Goal: Register for event/course

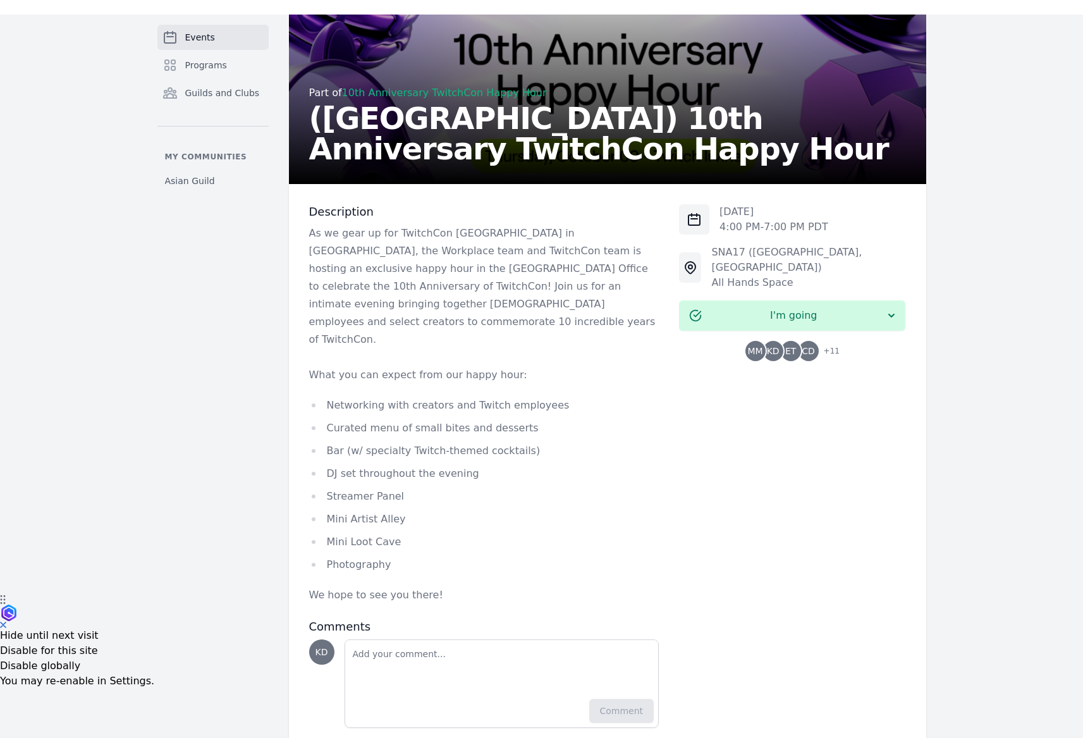
scroll to position [114, 0]
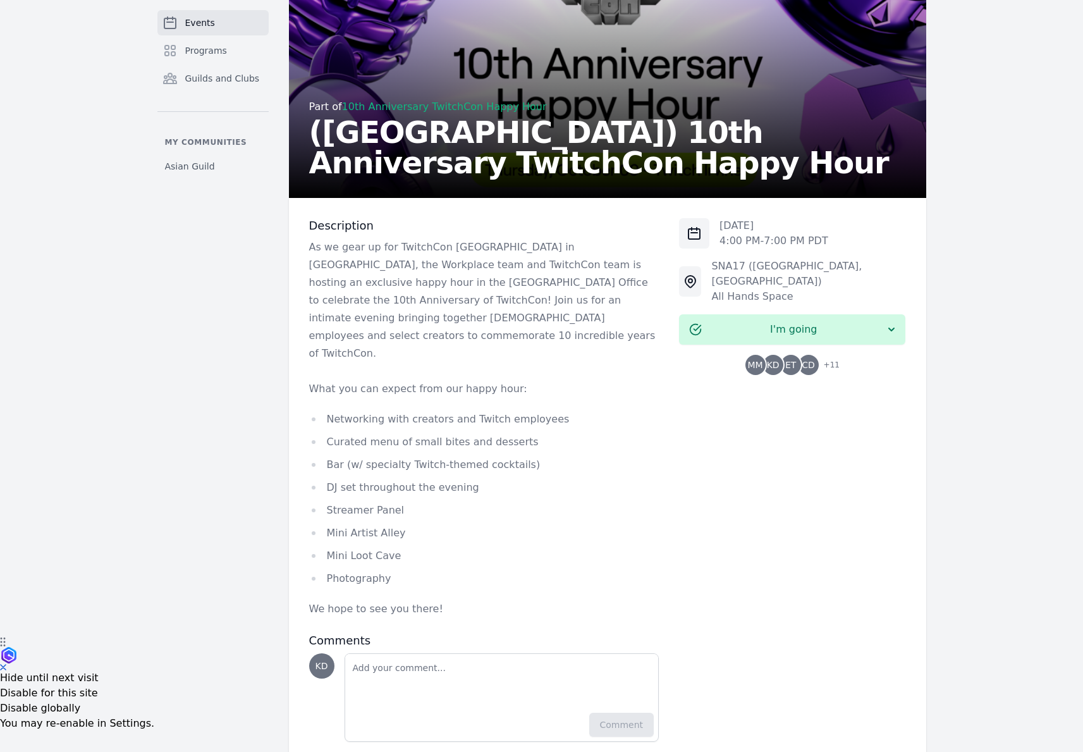
click at [517, 290] on p "As we gear up for TwitchCon [GEOGRAPHIC_DATA] in [GEOGRAPHIC_DATA], the Workpla…" at bounding box center [484, 300] width 350 height 124
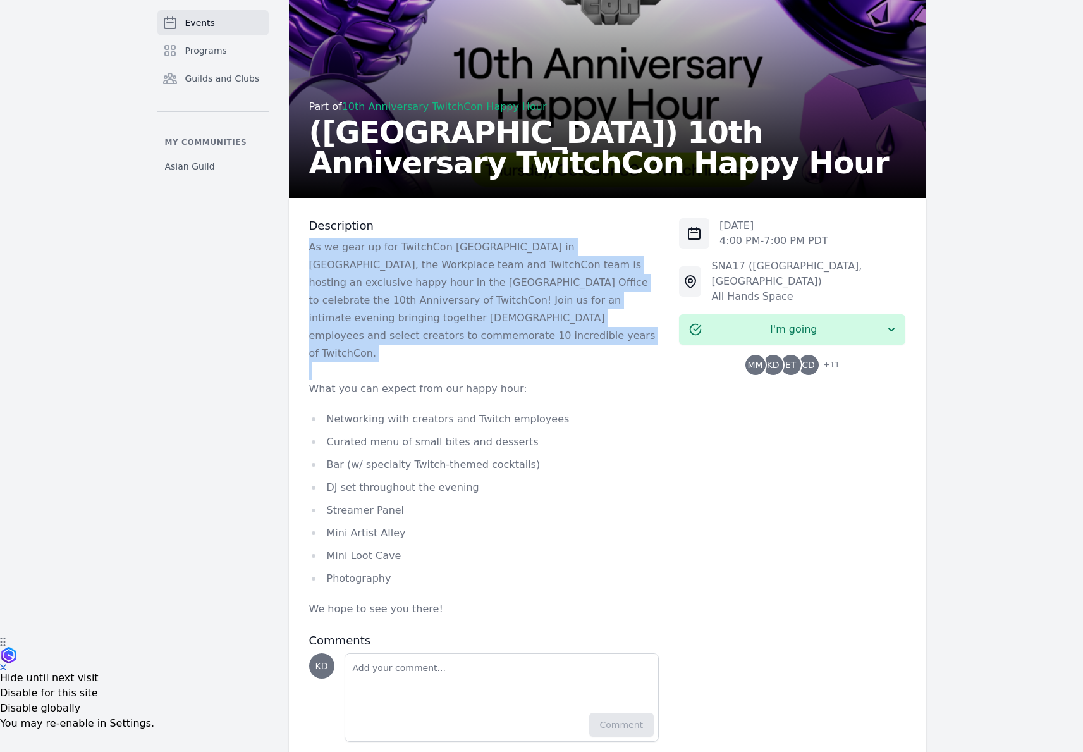
click at [517, 290] on p "As we gear up for TwitchCon [GEOGRAPHIC_DATA] in [GEOGRAPHIC_DATA], the Workpla…" at bounding box center [484, 300] width 350 height 124
click at [560, 300] on p "As we gear up for TwitchCon [GEOGRAPHIC_DATA] in [GEOGRAPHIC_DATA], the Workpla…" at bounding box center [484, 300] width 350 height 124
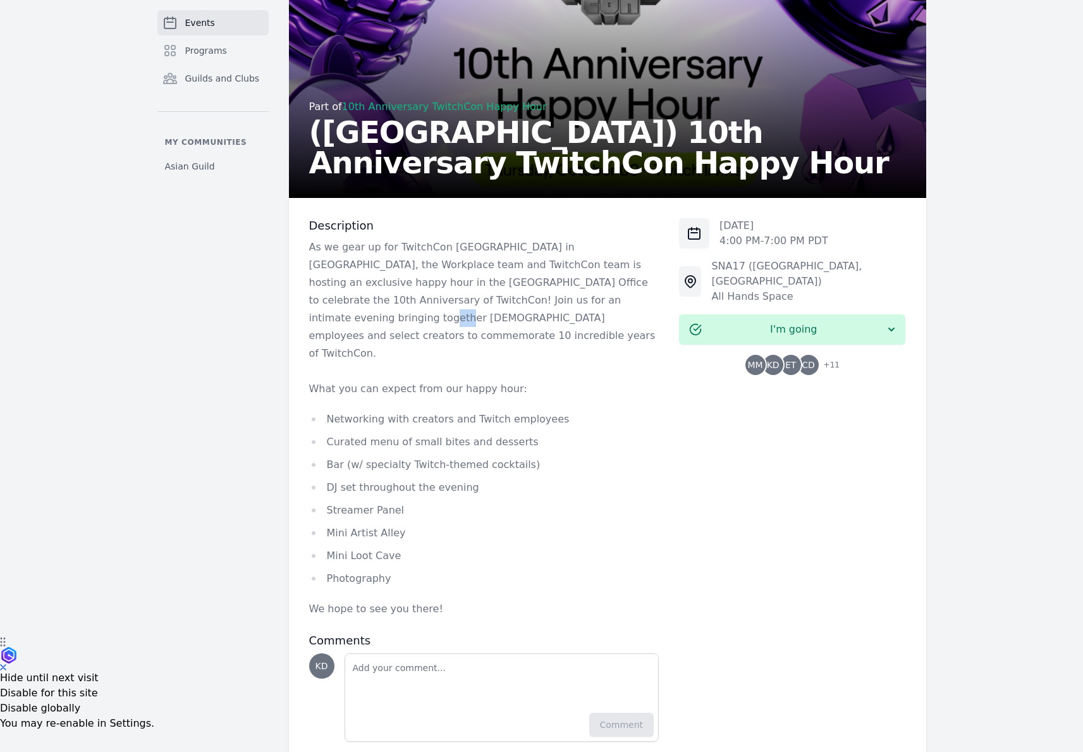
click at [560, 300] on p "As we gear up for TwitchCon [GEOGRAPHIC_DATA] in [GEOGRAPHIC_DATA], the Workpla…" at bounding box center [484, 300] width 350 height 124
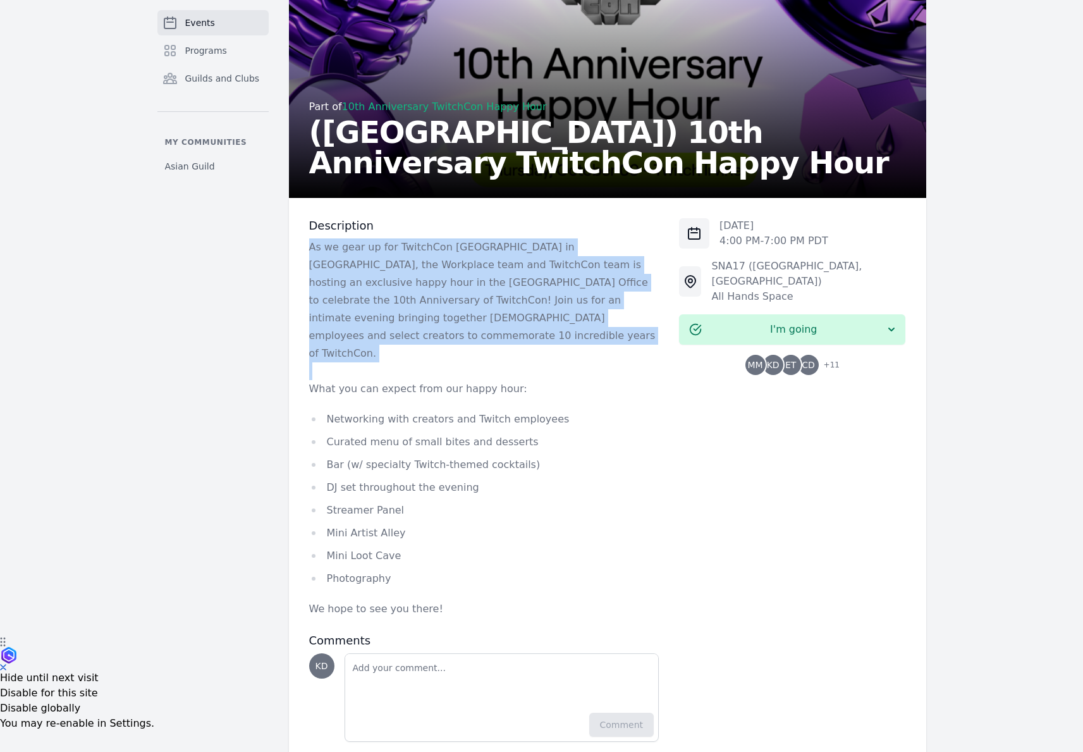
click at [560, 300] on p "As we gear up for TwitchCon [GEOGRAPHIC_DATA] in [GEOGRAPHIC_DATA], the Workpla…" at bounding box center [484, 300] width 350 height 124
click at [520, 285] on p "As we gear up for TwitchCon [GEOGRAPHIC_DATA] in [GEOGRAPHIC_DATA], the Workpla…" at bounding box center [484, 300] width 350 height 124
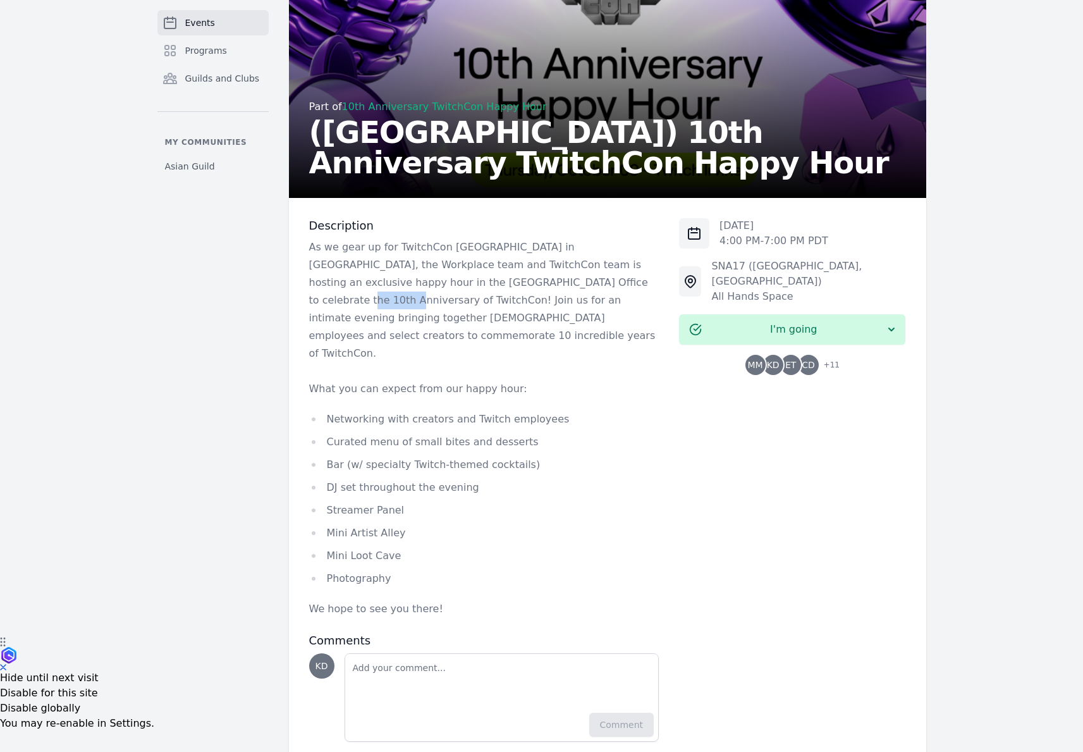
click at [520, 285] on p "As we gear up for TwitchCon [GEOGRAPHIC_DATA] in [GEOGRAPHIC_DATA], the Workpla…" at bounding box center [484, 300] width 350 height 124
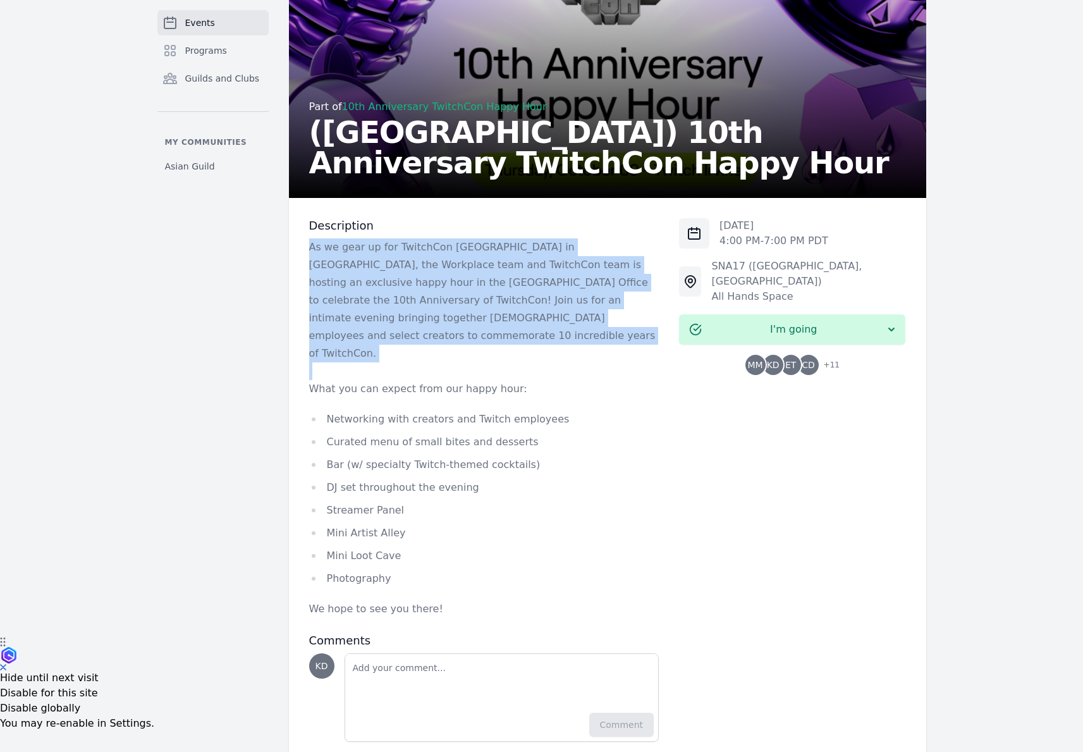
click at [520, 285] on p "As we gear up for TwitchCon [GEOGRAPHIC_DATA] in [GEOGRAPHIC_DATA], the Workpla…" at bounding box center [484, 300] width 350 height 124
click at [574, 274] on p "As we gear up for TwitchCon [GEOGRAPHIC_DATA] in [GEOGRAPHIC_DATA], the Workpla…" at bounding box center [484, 300] width 350 height 124
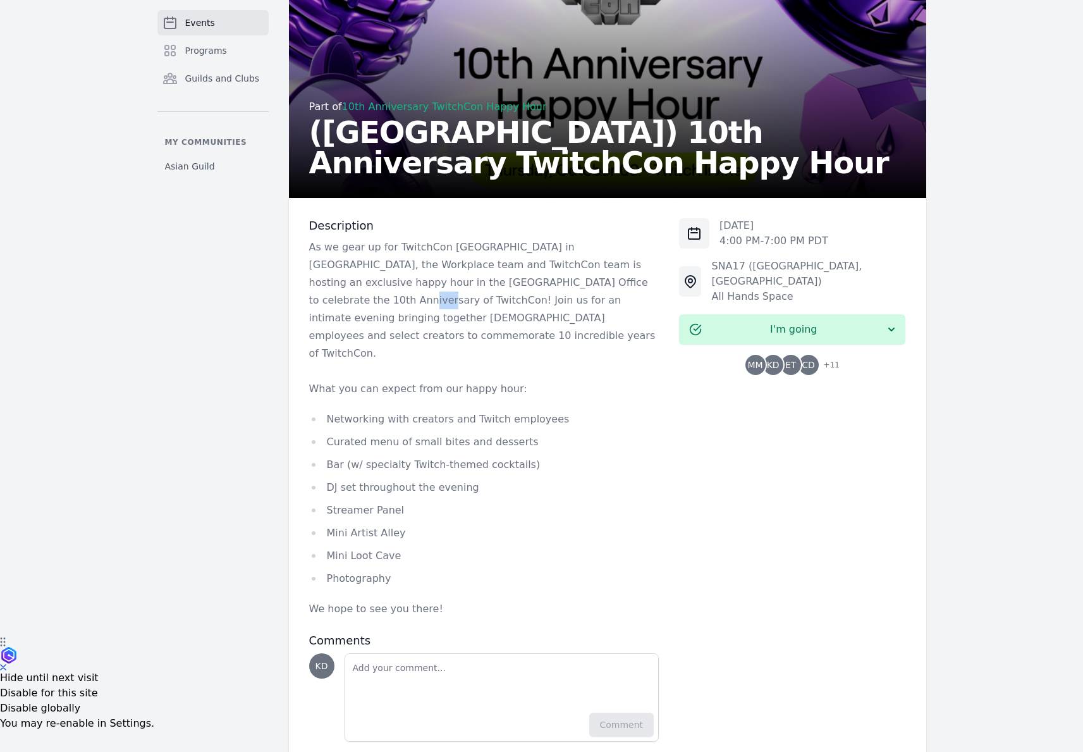
click at [574, 274] on p "As we gear up for TwitchCon [GEOGRAPHIC_DATA] in [GEOGRAPHIC_DATA], the Workpla…" at bounding box center [484, 300] width 350 height 124
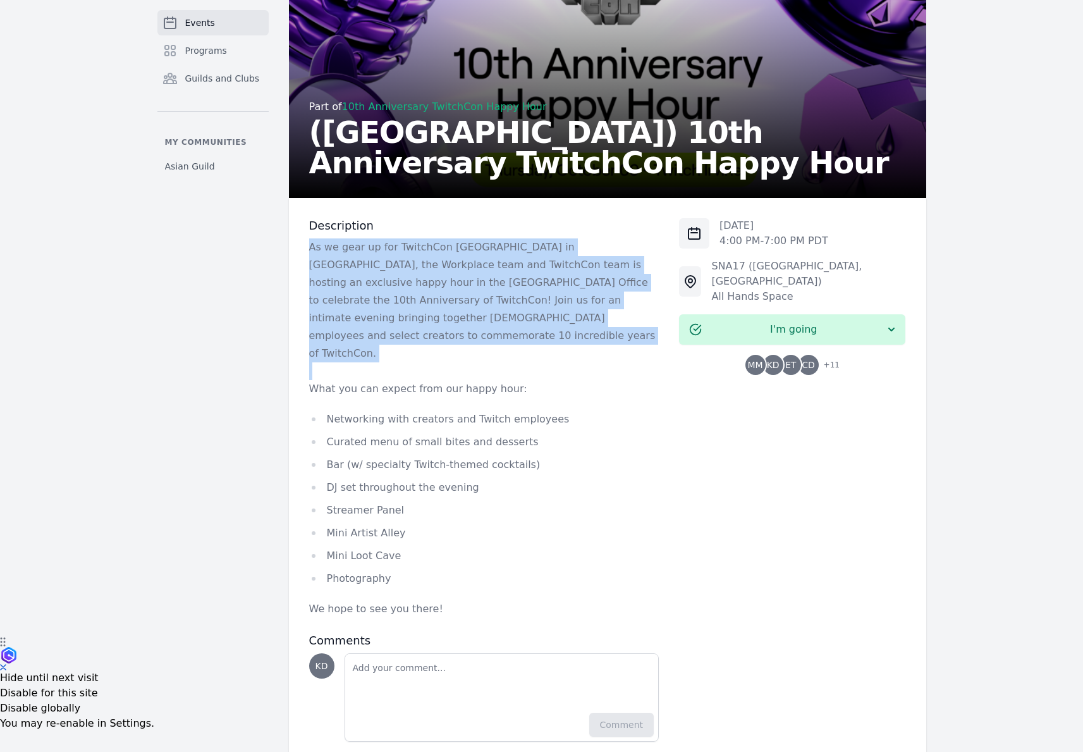
click at [574, 274] on p "As we gear up for TwitchCon [GEOGRAPHIC_DATA] in [GEOGRAPHIC_DATA], the Workpla…" at bounding box center [484, 300] width 350 height 124
click at [575, 281] on p "As we gear up for TwitchCon [GEOGRAPHIC_DATA] in [GEOGRAPHIC_DATA], the Workpla…" at bounding box center [484, 300] width 350 height 124
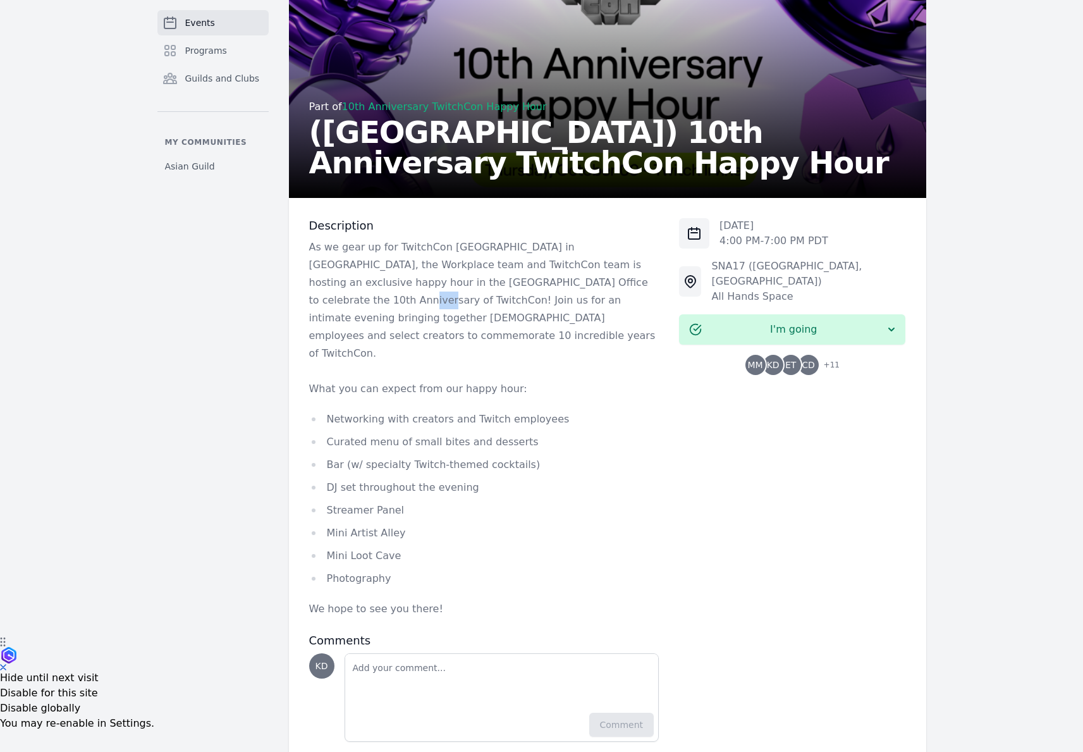
click at [575, 281] on p "As we gear up for TwitchCon [GEOGRAPHIC_DATA] in [GEOGRAPHIC_DATA], the Workpla…" at bounding box center [484, 300] width 350 height 124
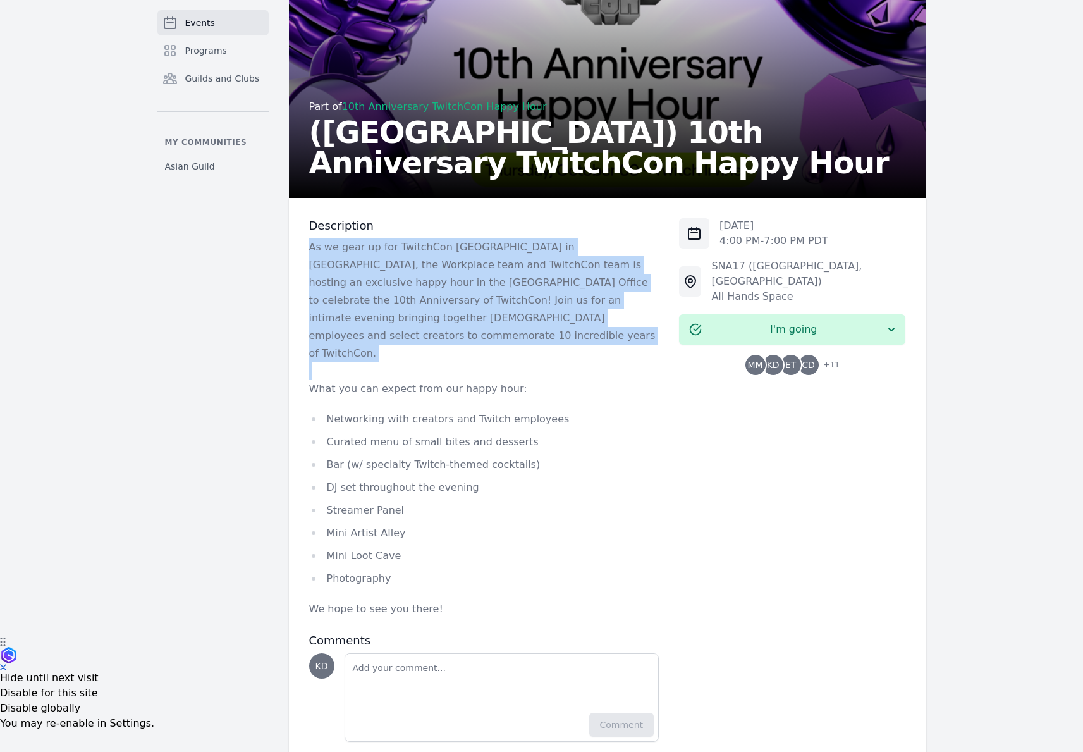
click at [575, 281] on p "As we gear up for TwitchCon [GEOGRAPHIC_DATA] in [GEOGRAPHIC_DATA], the Workpla…" at bounding box center [484, 300] width 350 height 124
click at [570, 274] on p "As we gear up for TwitchCon [GEOGRAPHIC_DATA] in [GEOGRAPHIC_DATA], the Workpla…" at bounding box center [484, 300] width 350 height 124
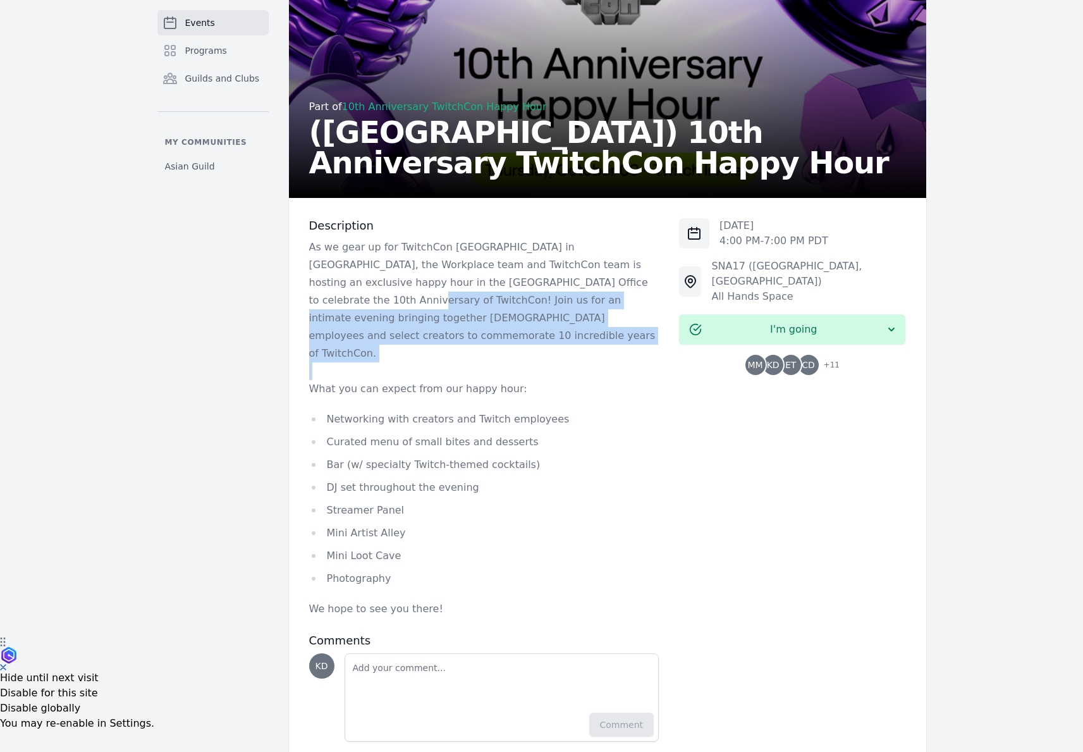
click at [535, 298] on p "As we gear up for TwitchCon [GEOGRAPHIC_DATA] in [GEOGRAPHIC_DATA], the Workpla…" at bounding box center [484, 300] width 350 height 124
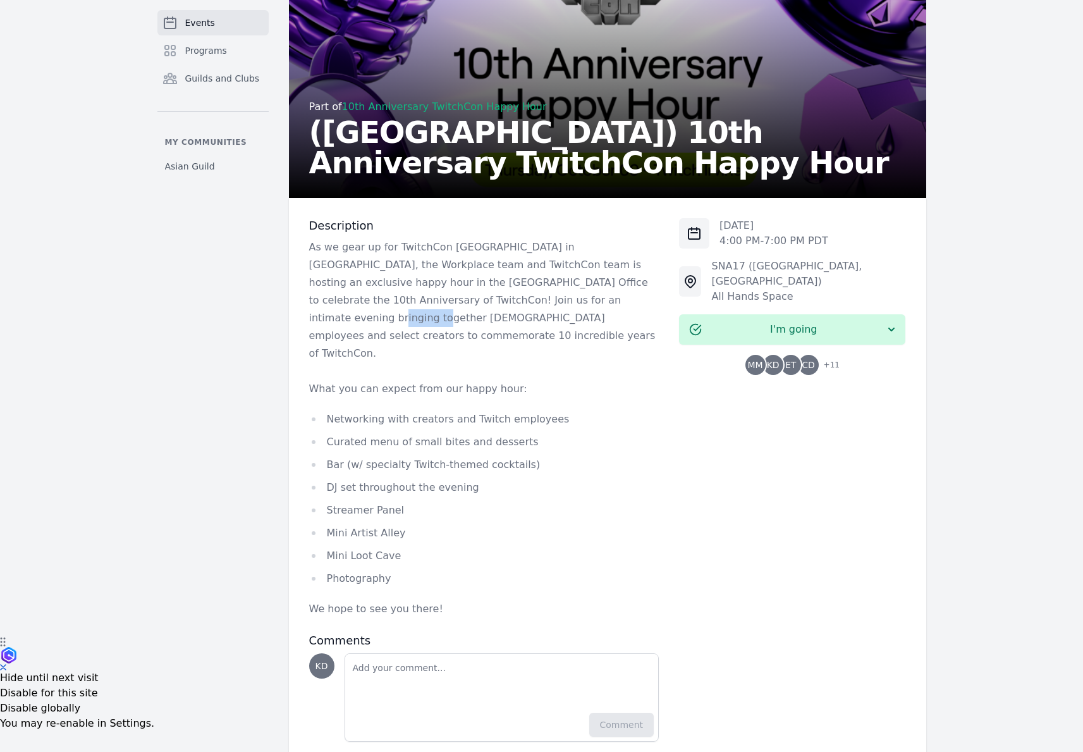
click at [535, 298] on p "As we gear up for TwitchCon [GEOGRAPHIC_DATA] in [GEOGRAPHIC_DATA], the Workpla…" at bounding box center [484, 300] width 350 height 124
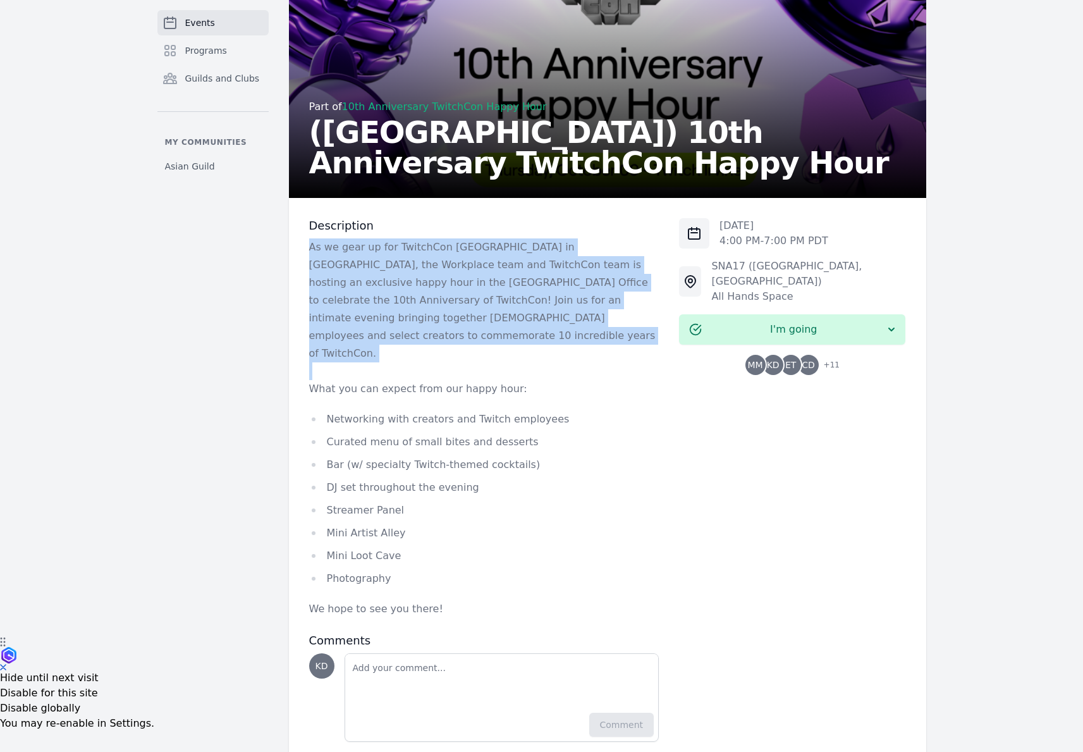
click at [535, 298] on p "As we gear up for TwitchCon [GEOGRAPHIC_DATA] in [GEOGRAPHIC_DATA], the Workpla…" at bounding box center [484, 300] width 350 height 124
click at [571, 292] on p "As we gear up for TwitchCon [GEOGRAPHIC_DATA] in [GEOGRAPHIC_DATA], the Workpla…" at bounding box center [484, 300] width 350 height 124
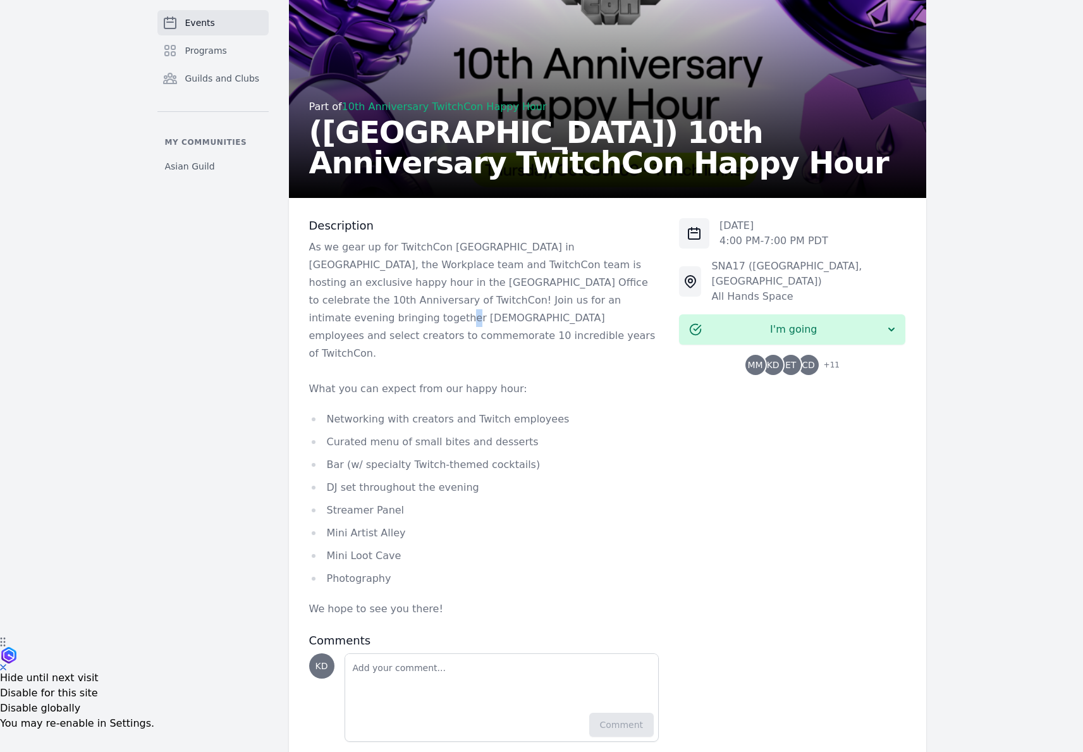
click at [571, 292] on p "As we gear up for TwitchCon [GEOGRAPHIC_DATA] in [GEOGRAPHIC_DATA], the Workpla…" at bounding box center [484, 300] width 350 height 124
click at [594, 282] on p "As we gear up for TwitchCon [GEOGRAPHIC_DATA] in [GEOGRAPHIC_DATA], the Workpla…" at bounding box center [484, 300] width 350 height 124
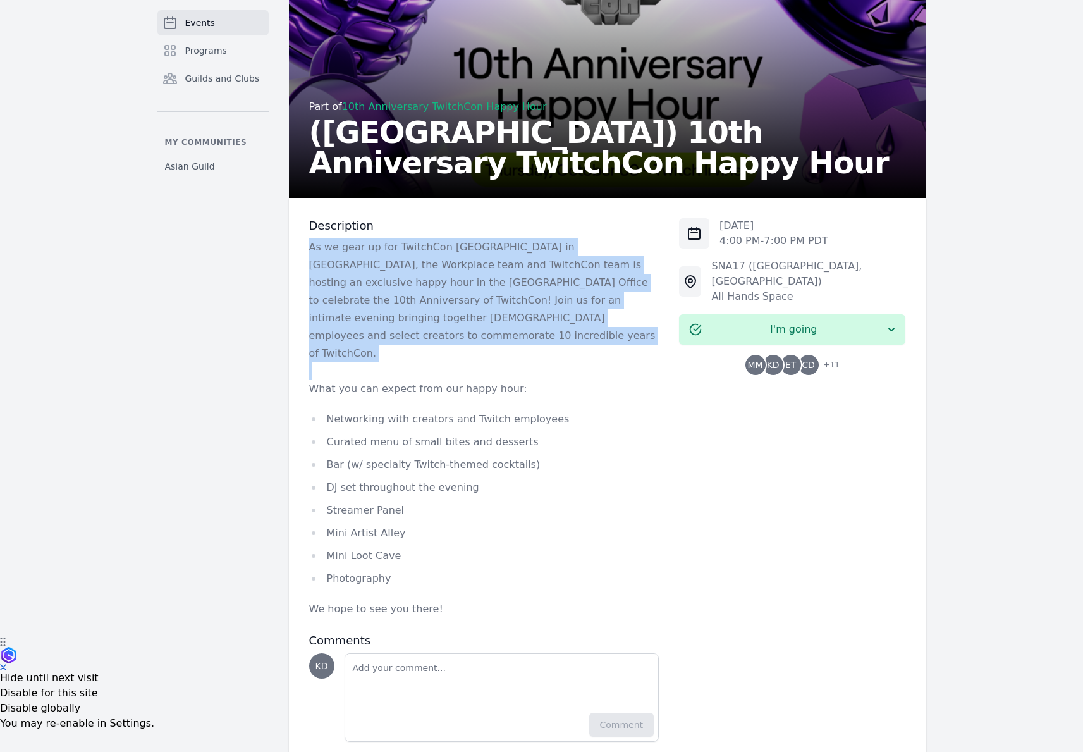
click at [594, 282] on p "As we gear up for TwitchCon [GEOGRAPHIC_DATA] in [GEOGRAPHIC_DATA], the Workpla…" at bounding box center [484, 300] width 350 height 124
click at [590, 319] on p "As we gear up for TwitchCon [GEOGRAPHIC_DATA] in [GEOGRAPHIC_DATA], the Workpla…" at bounding box center [484, 300] width 350 height 124
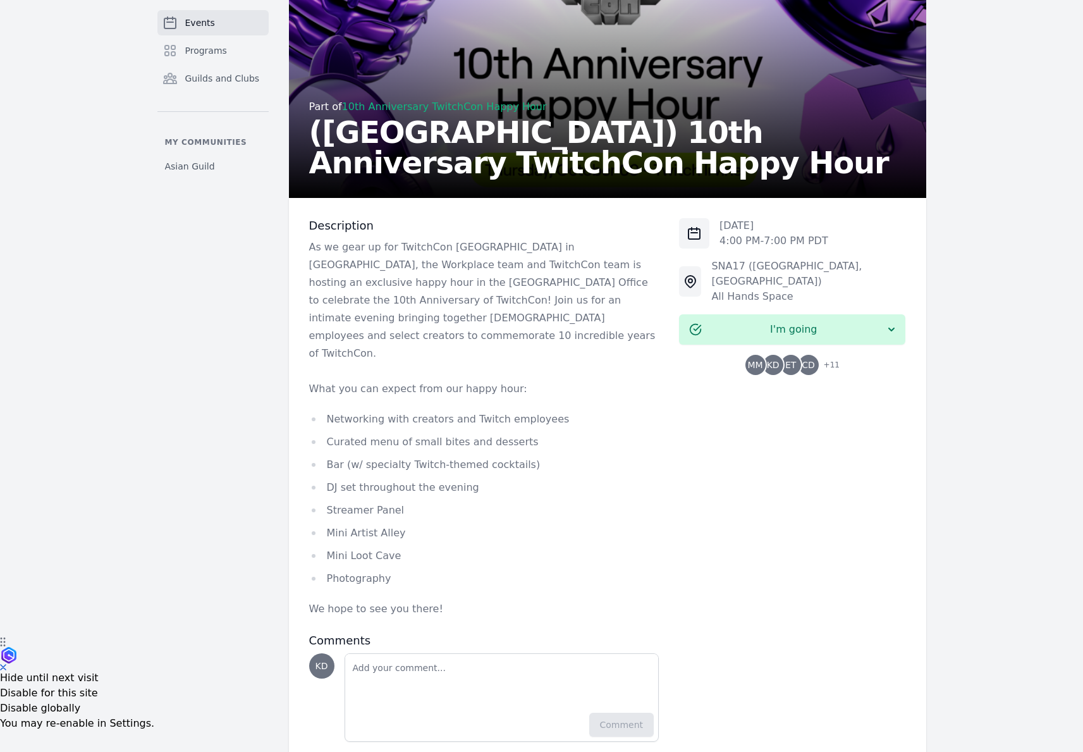
click at [599, 304] on p "As we gear up for TwitchCon [GEOGRAPHIC_DATA] in [GEOGRAPHIC_DATA], the Workpla…" at bounding box center [484, 300] width 350 height 124
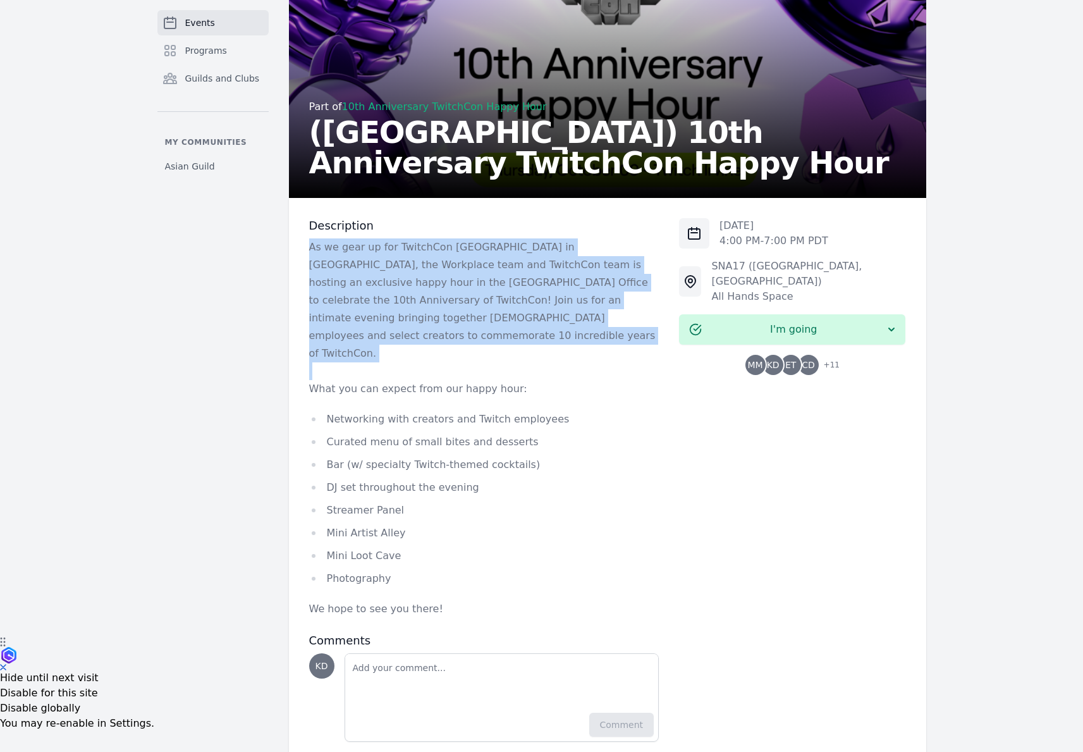
click at [599, 304] on p "As we gear up for TwitchCon [GEOGRAPHIC_DATA] in [GEOGRAPHIC_DATA], the Workpla…" at bounding box center [484, 300] width 350 height 124
click at [571, 273] on p "As we gear up for TwitchCon [GEOGRAPHIC_DATA] in [GEOGRAPHIC_DATA], the Workpla…" at bounding box center [484, 300] width 350 height 124
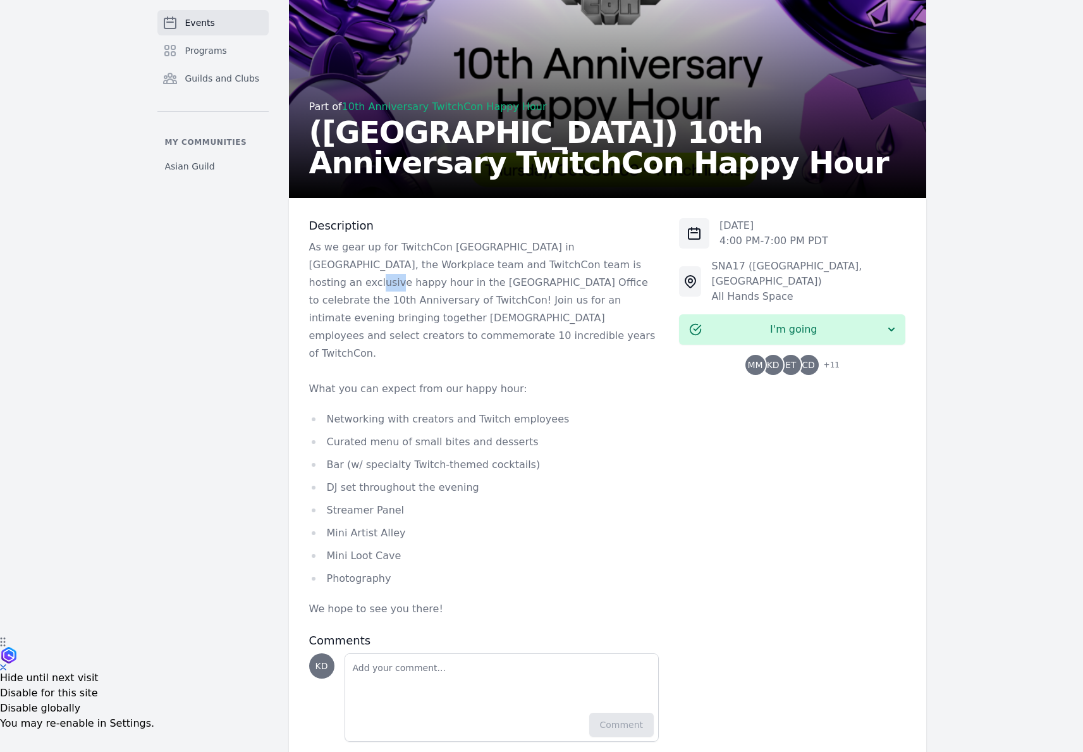
click at [570, 273] on p "As we gear up for TwitchCon [GEOGRAPHIC_DATA] in [GEOGRAPHIC_DATA], the Workpla…" at bounding box center [484, 300] width 350 height 124
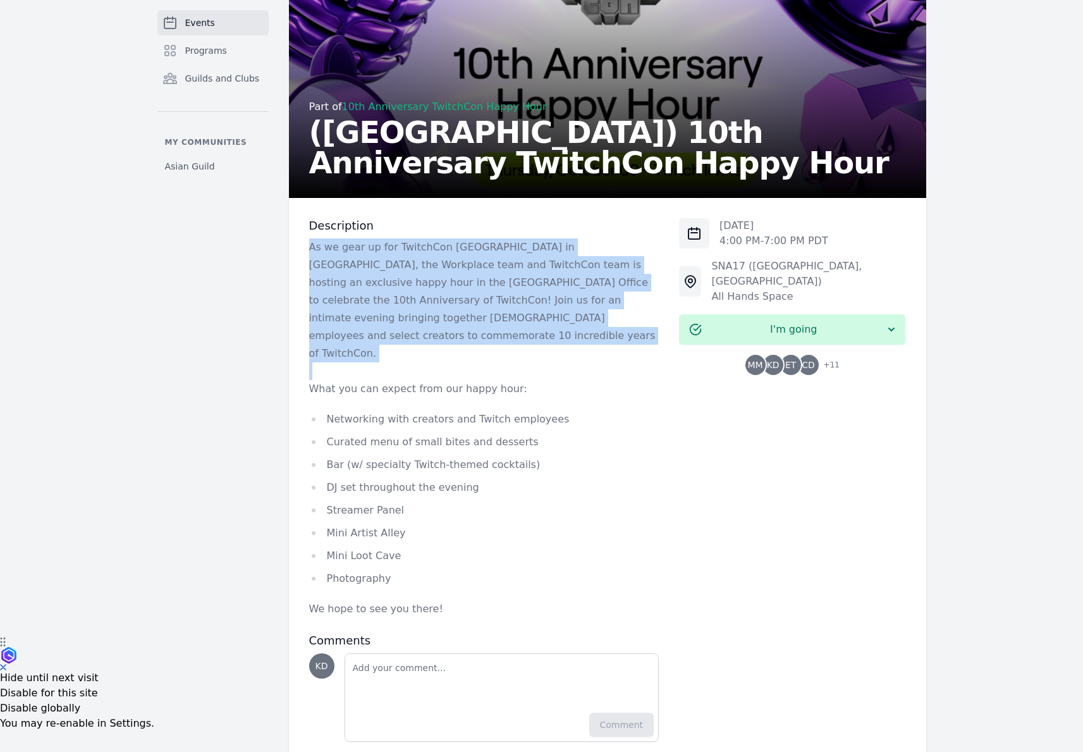
click at [570, 272] on p "As we gear up for TwitchCon [GEOGRAPHIC_DATA] in [GEOGRAPHIC_DATA], the Workpla…" at bounding box center [484, 300] width 350 height 124
click at [581, 275] on p "As we gear up for TwitchCon [GEOGRAPHIC_DATA] in [GEOGRAPHIC_DATA], the Workpla…" at bounding box center [484, 300] width 350 height 124
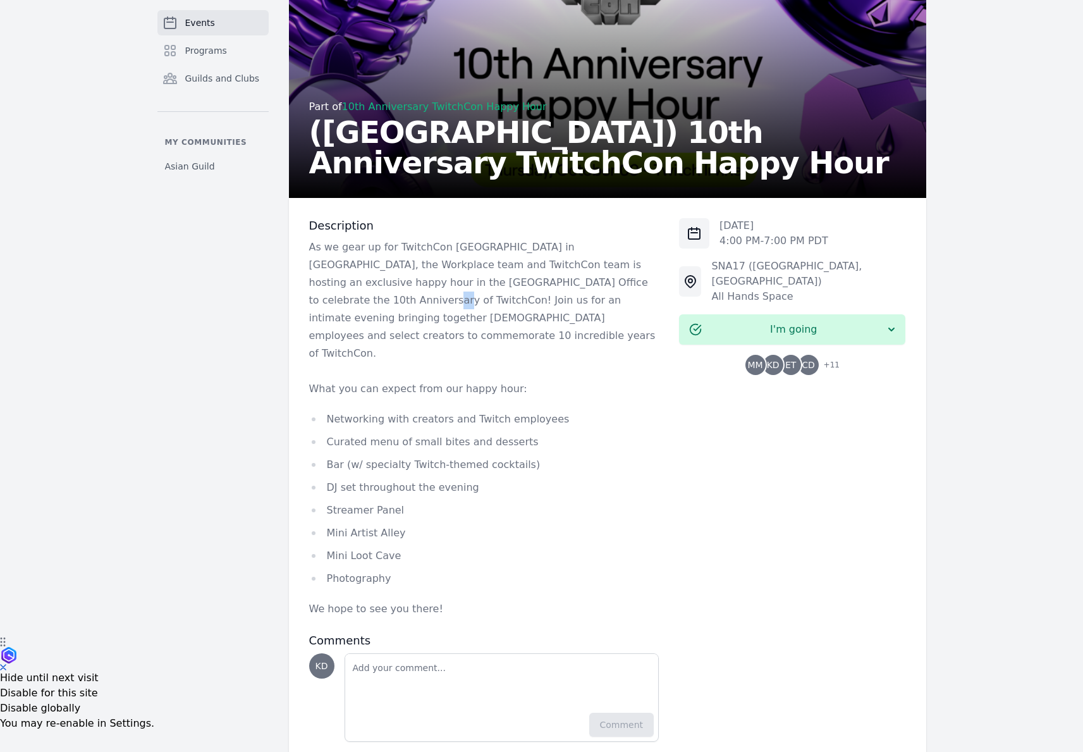
click at [581, 275] on p "As we gear up for TwitchCon [GEOGRAPHIC_DATA] in [GEOGRAPHIC_DATA], the Workpla…" at bounding box center [484, 300] width 350 height 124
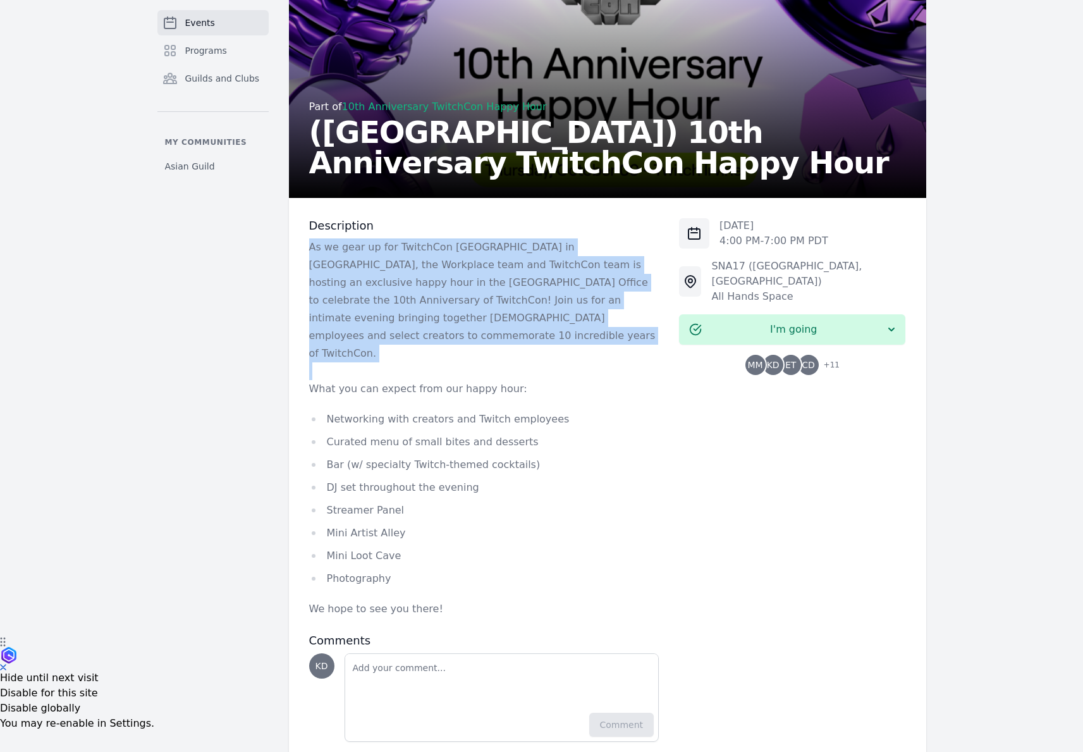
click at [581, 275] on p "As we gear up for TwitchCon [GEOGRAPHIC_DATA] in [GEOGRAPHIC_DATA], the Workpla…" at bounding box center [484, 300] width 350 height 124
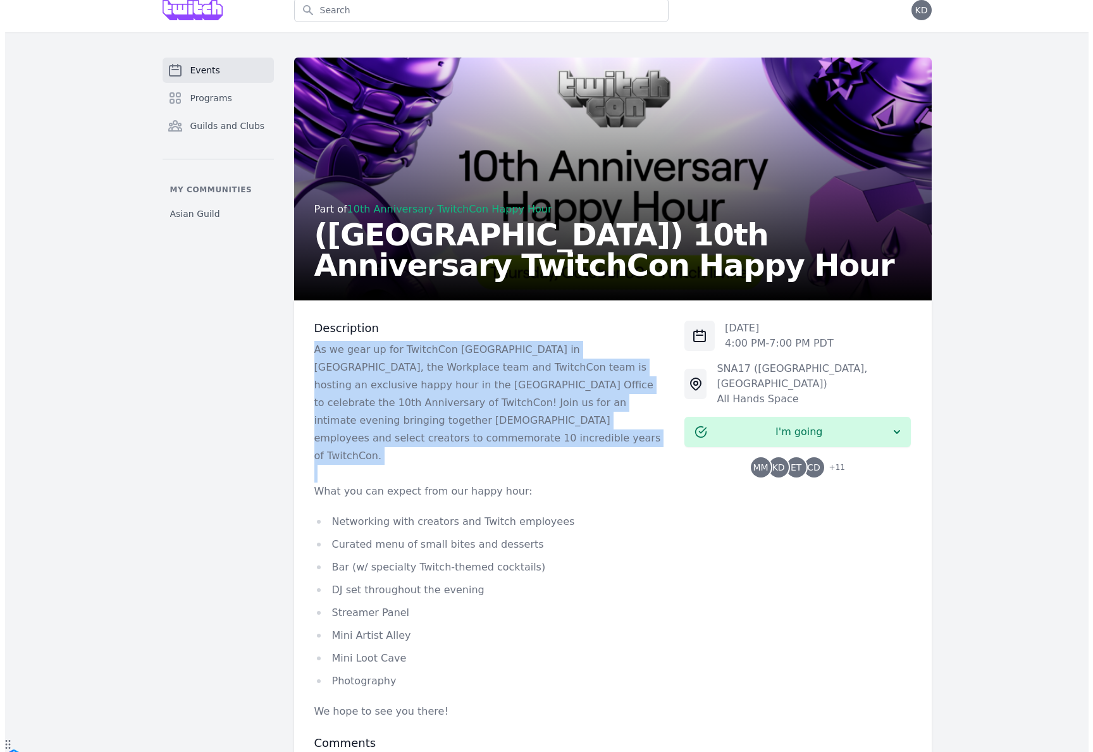
scroll to position [1, 0]
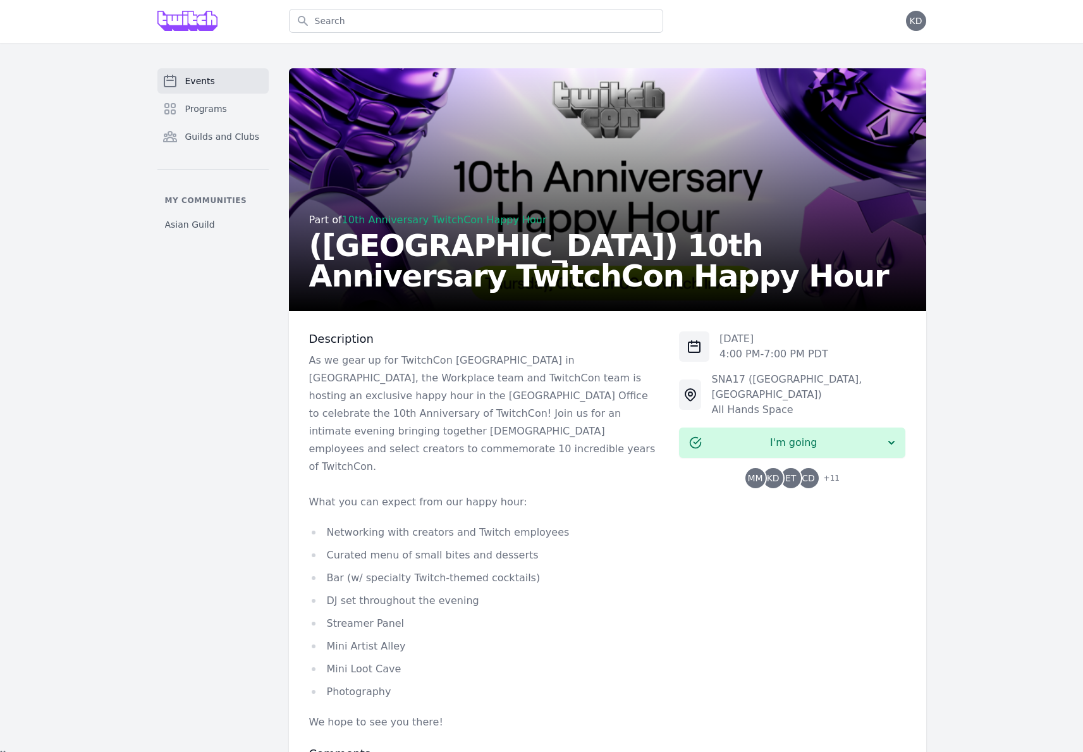
click at [844, 468] on div "MM KD ET CD + 11" at bounding box center [792, 478] width 226 height 20
click at [839, 468] on div "MM KD ET CD + 11" at bounding box center [792, 478] width 226 height 20
click at [837, 470] on span "+ 11" at bounding box center [827, 479] width 23 height 18
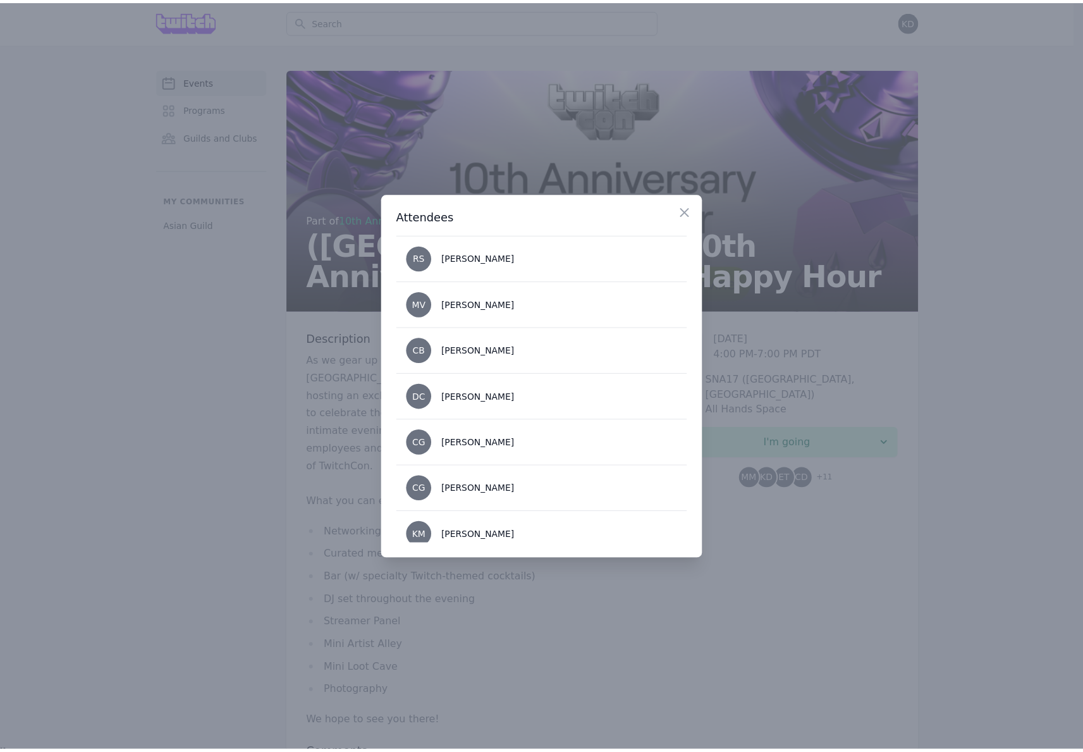
scroll to position [382, 0]
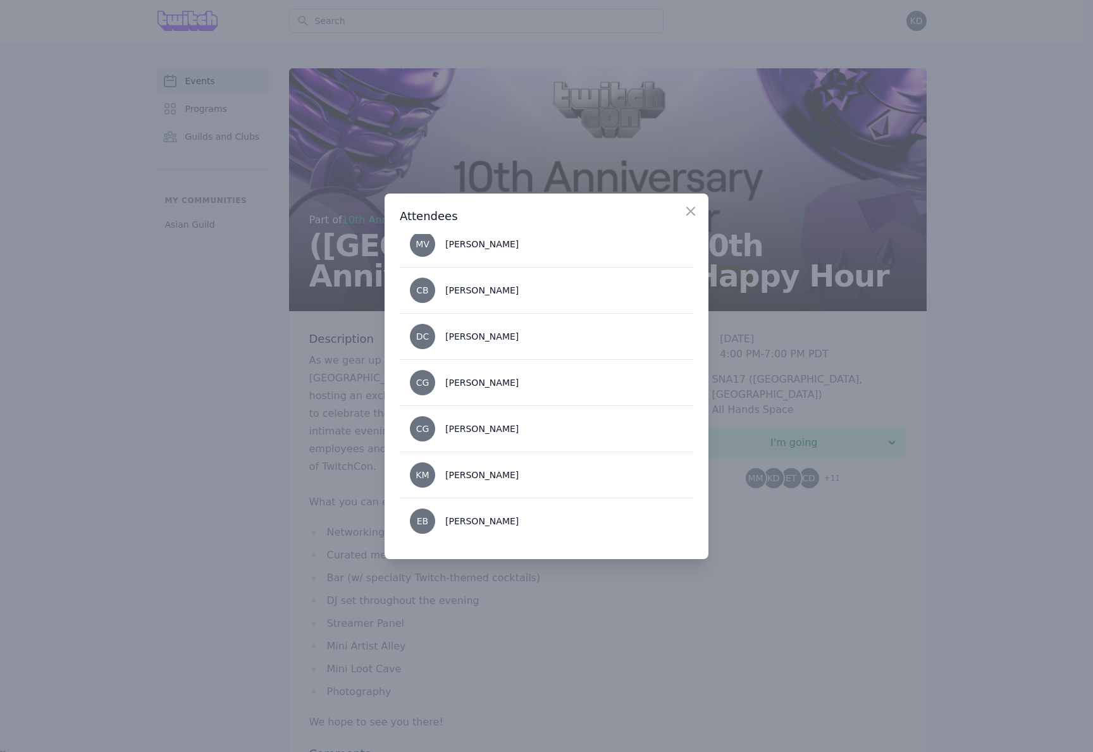
click at [926, 627] on div at bounding box center [546, 376] width 1093 height 752
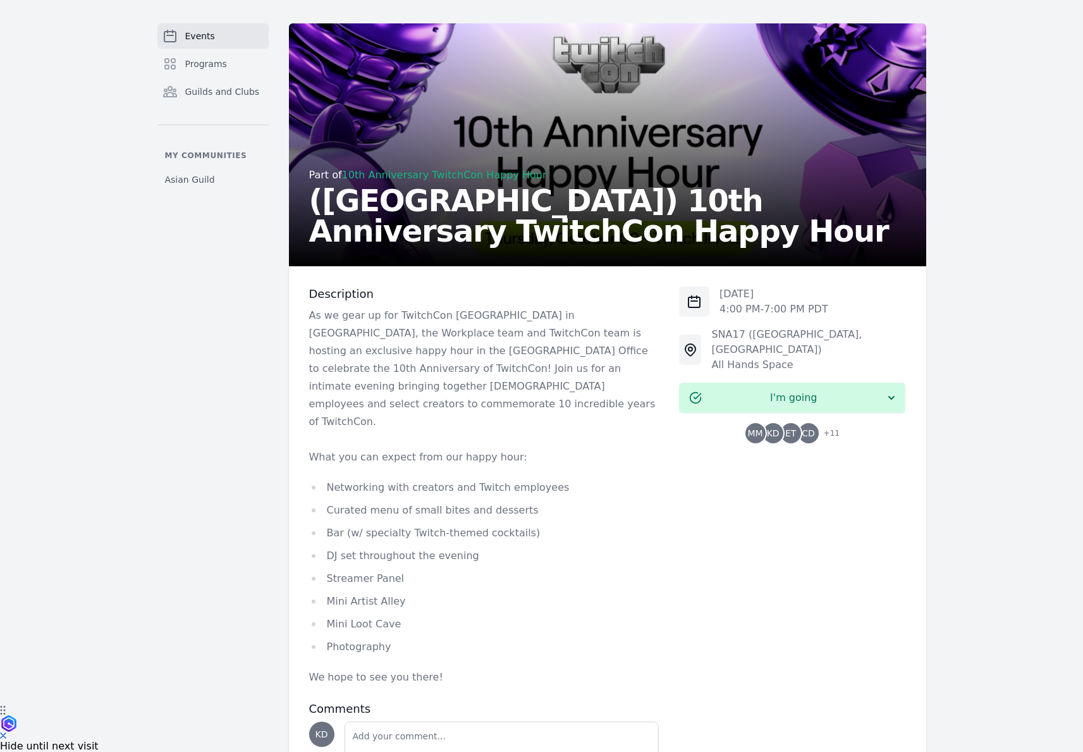
scroll to position [85, 0]
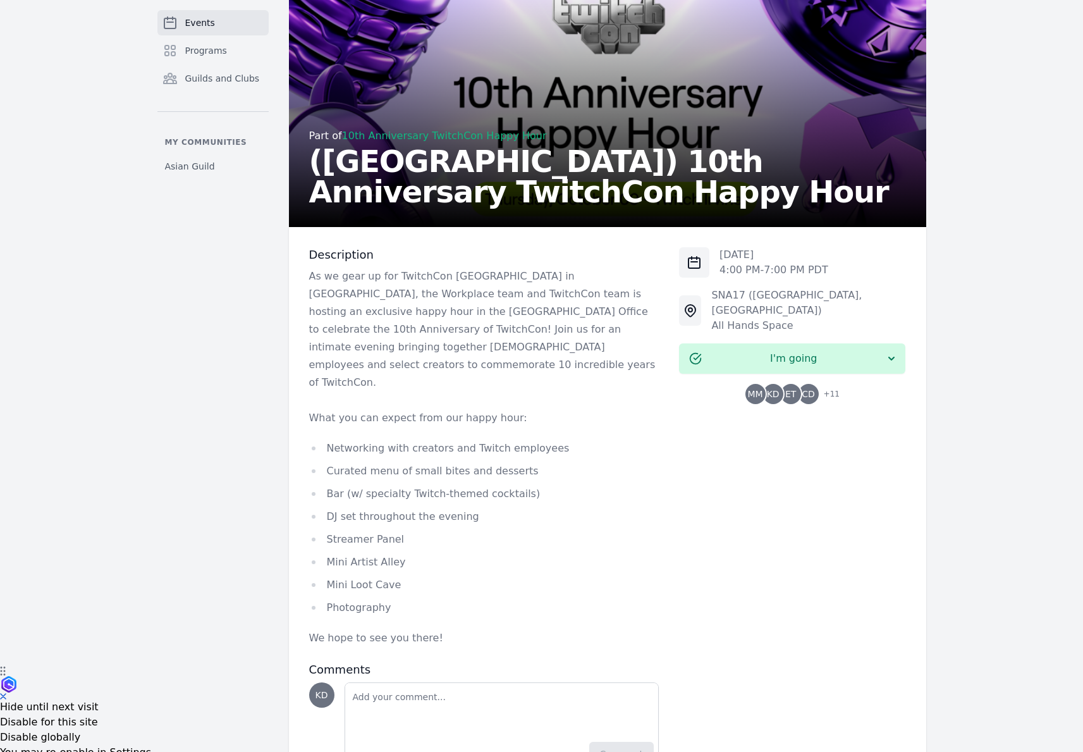
click at [796, 520] on div "[DATE] 4:00 PM - 7:00 PM PDT SNA17 ([GEOGRAPHIC_DATA], [GEOGRAPHIC_DATA]) All H…" at bounding box center [792, 509] width 226 height 524
